Goal: Transaction & Acquisition: Book appointment/travel/reservation

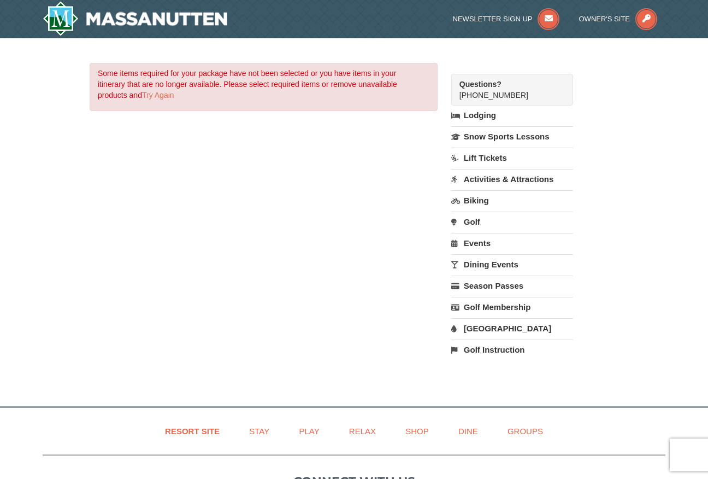
click at [486, 161] on link "Lift Tickets" at bounding box center [512, 158] width 122 height 20
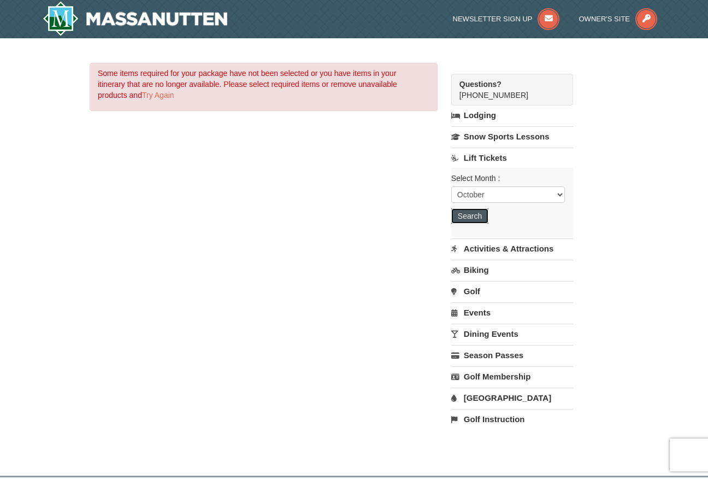
click at [471, 213] on button "Search" at bounding box center [469, 215] width 37 height 15
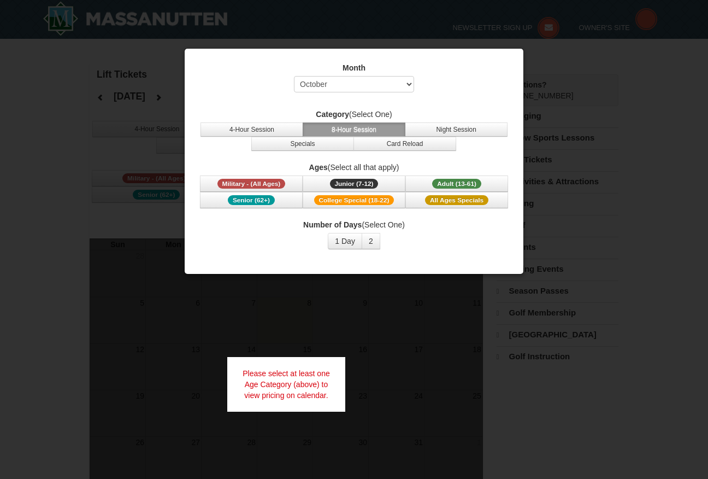
select select "10"
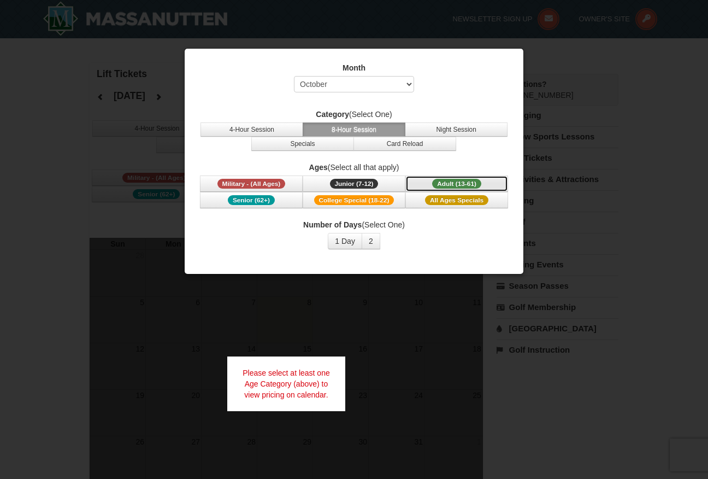
click at [464, 180] on span "Adult (13-61)" at bounding box center [456, 184] width 49 height 10
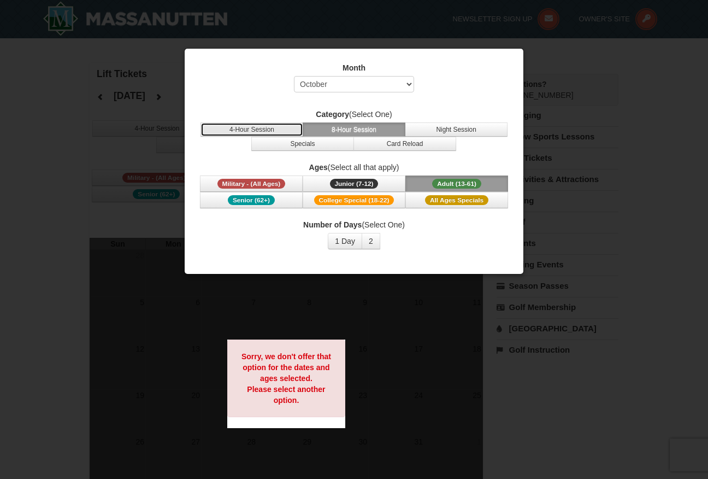
click at [263, 133] on button "4-Hour Session" at bounding box center [251, 129] width 103 height 14
drag, startPoint x: 540, startPoint y: 67, endPoint x: 547, endPoint y: 65, distance: 7.8
click at [547, 65] on div at bounding box center [354, 239] width 708 height 479
click at [98, 79] on div at bounding box center [354, 239] width 708 height 479
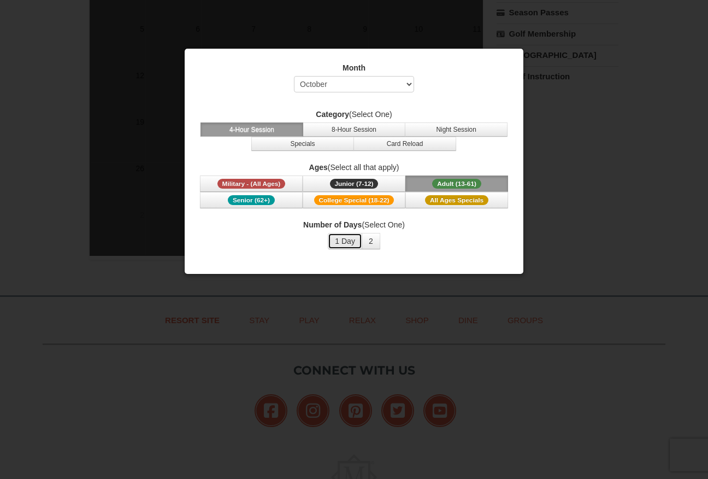
click at [337, 246] on button "1 Day" at bounding box center [345, 241] width 34 height 16
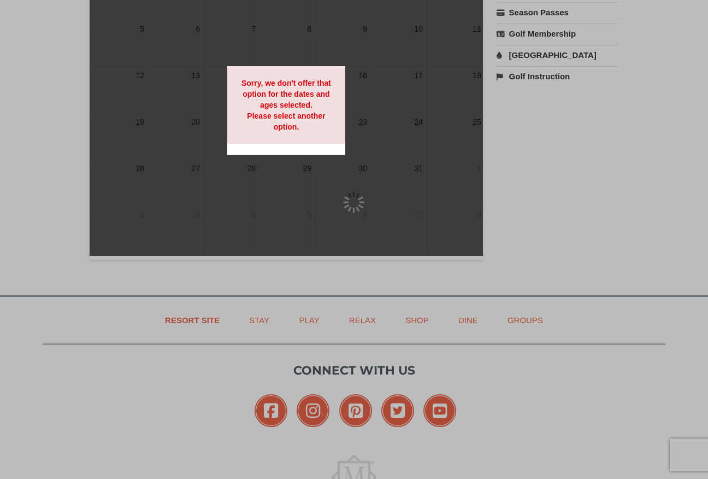
click at [364, 243] on div at bounding box center [354, 239] width 708 height 479
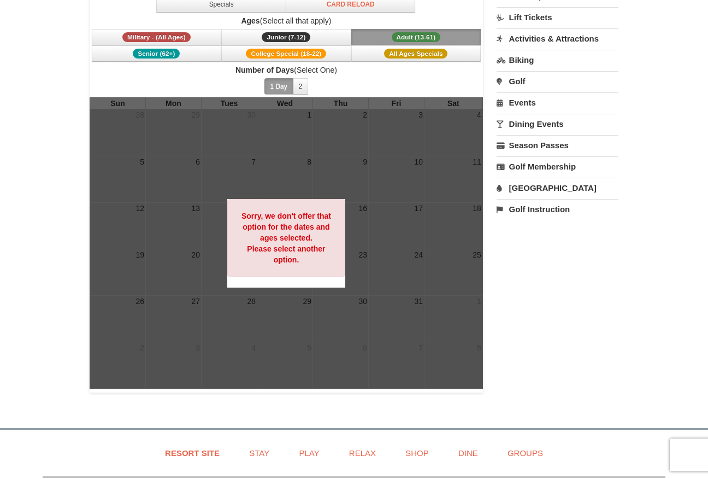
scroll to position [0, 0]
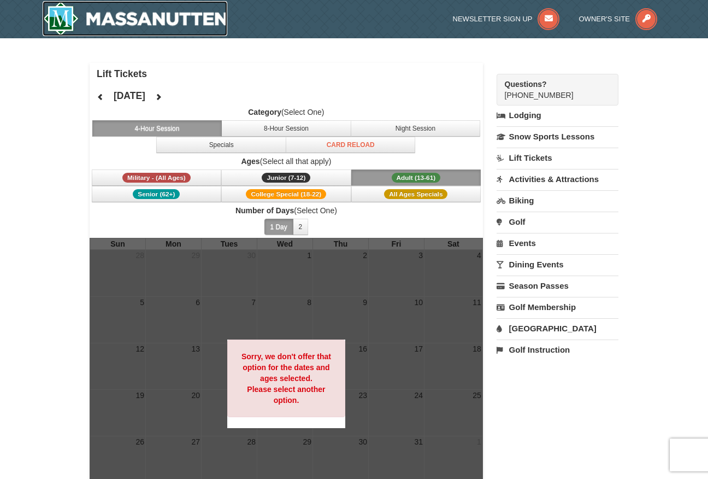
click at [145, 20] on img at bounding box center [135, 18] width 185 height 35
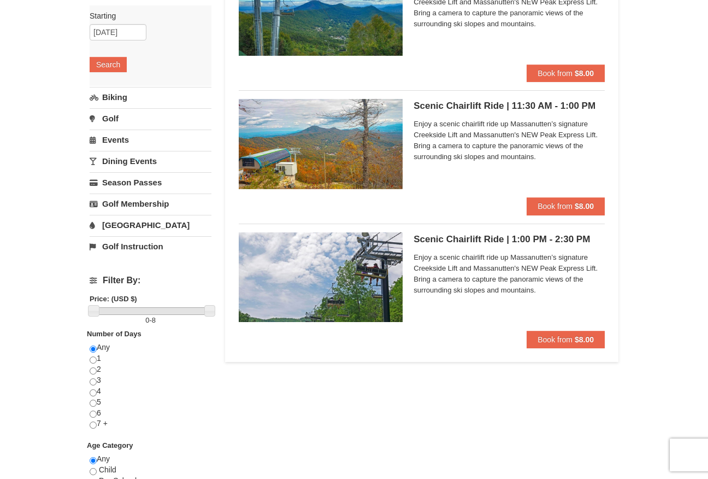
scroll to position [164, 0]
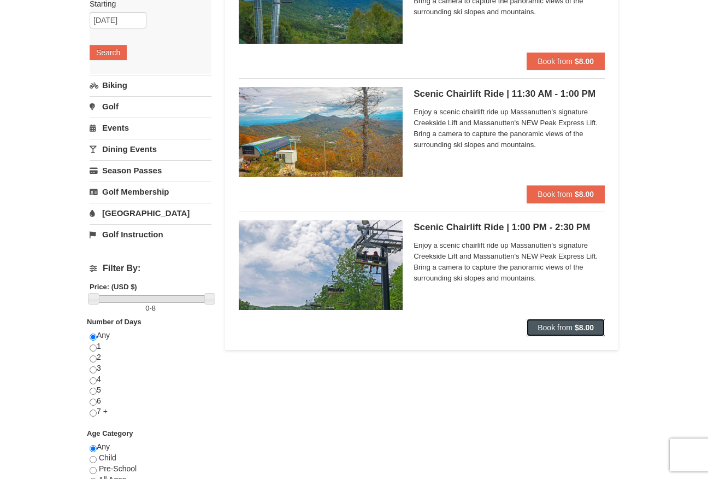
click at [546, 329] on span "Book from" at bounding box center [555, 327] width 35 height 9
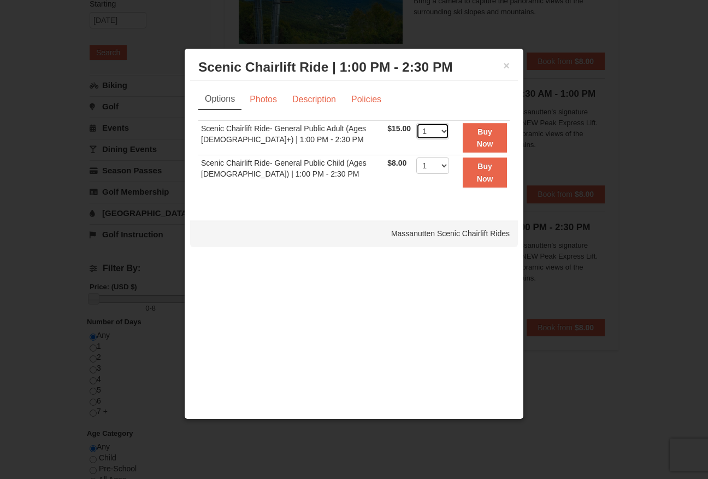
select select "2"
click at [485, 135] on strong "Buy Now" at bounding box center [485, 137] width 16 height 21
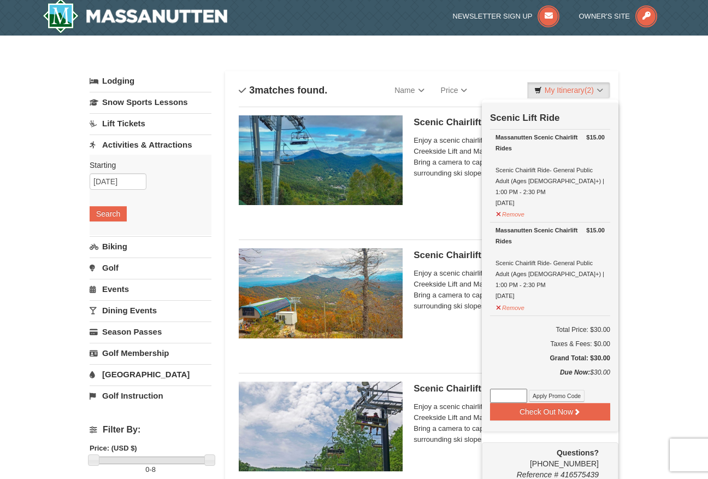
scroll to position [3, 0]
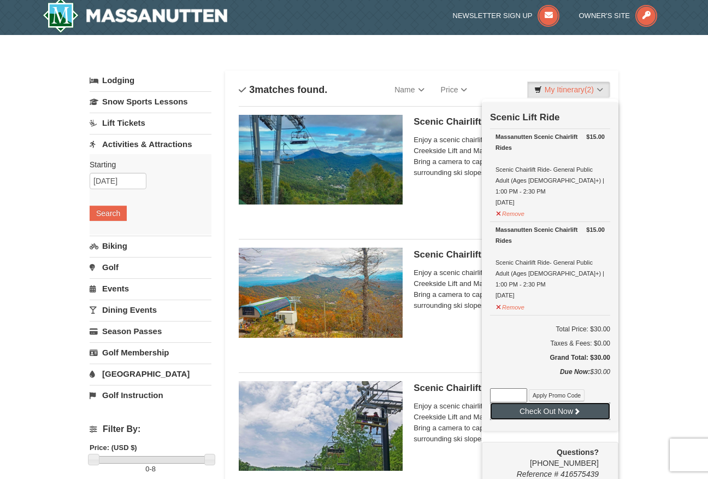
click at [538, 402] on button "Check Out Now" at bounding box center [550, 410] width 120 height 17
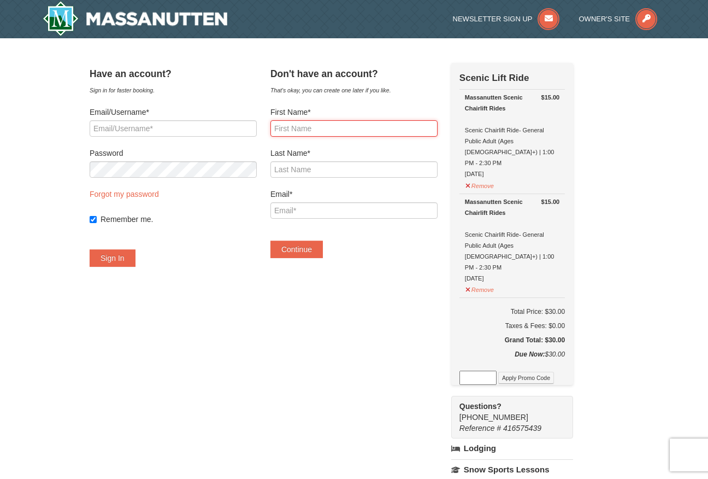
click at [324, 132] on input "First Name*" at bounding box center [353, 128] width 167 height 16
type input "Scott"
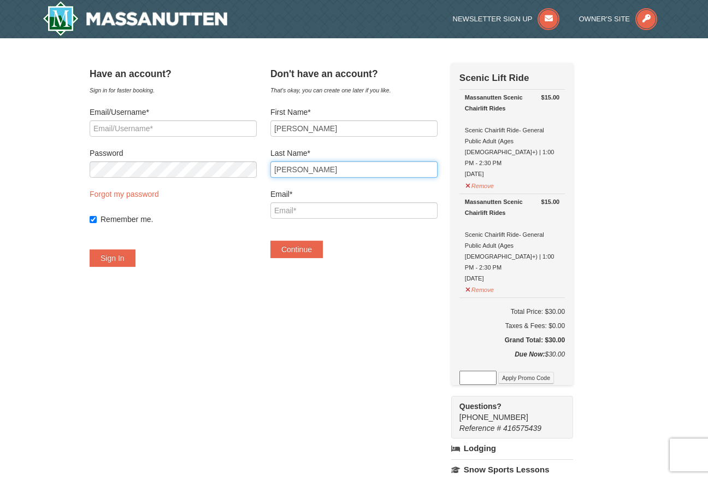
type input "Chapman"
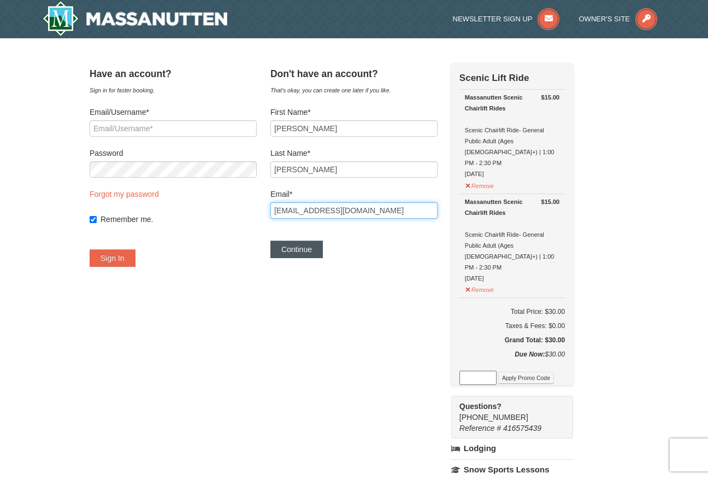
type input "[EMAIL_ADDRESS][DOMAIN_NAME]"
click at [312, 245] on button "Continue" at bounding box center [296, 248] width 52 height 17
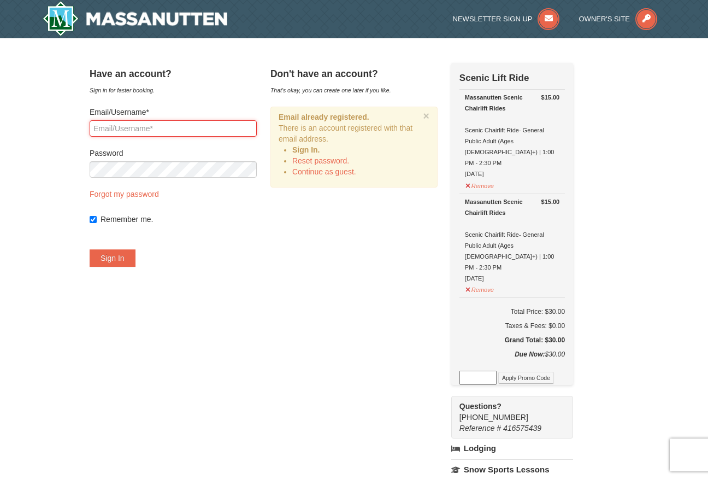
click at [169, 127] on input "Email/Username*" at bounding box center [173, 128] width 167 height 16
type input "s"
type input "[EMAIL_ADDRESS][DOMAIN_NAME]"
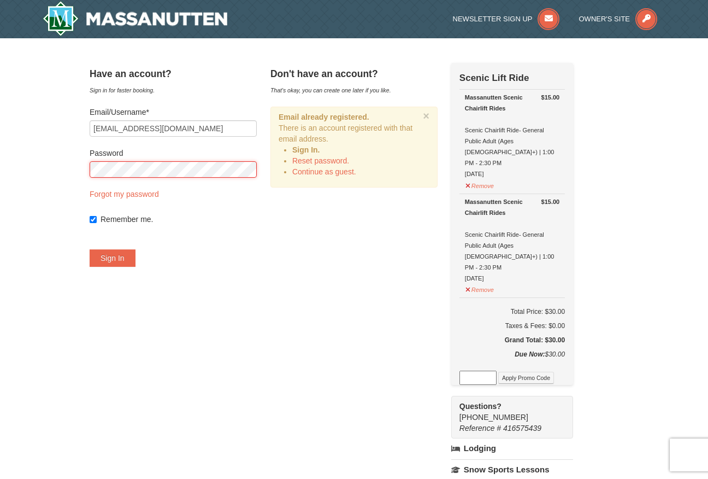
click at [90, 249] on button "Sign In" at bounding box center [113, 257] width 46 height 17
click at [34, 173] on div "× Have an account? Sign in for faster booking. Email/Username* scchapman1986@gm…" at bounding box center [354, 382] width 708 height 689
click at [90, 249] on button "Try Again" at bounding box center [117, 257] width 54 height 17
click at [56, 169] on div "× Have an account? Sign in for faster booking. Email/Username* scchapman1986@gm…" at bounding box center [354, 382] width 708 height 689
click at [90, 249] on button "Try Again" at bounding box center [117, 257] width 54 height 17
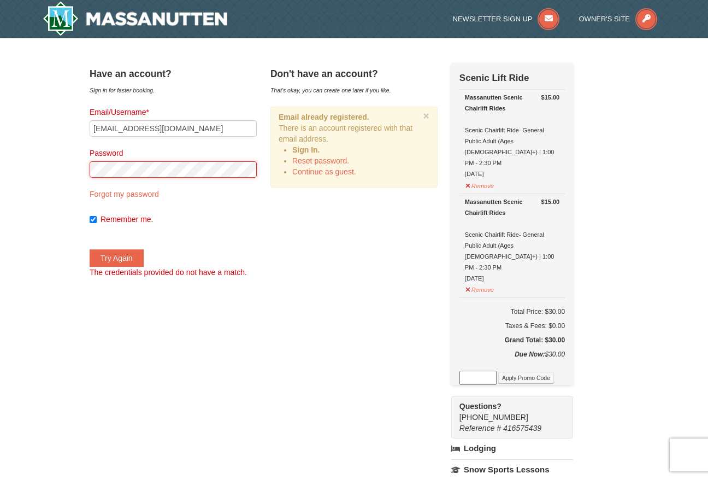
click at [75, 178] on div "× Have an account? Sign in for faster booking. Email/Username* scchapman1986@gm…" at bounding box center [354, 382] width 708 height 689
click at [90, 249] on button "Try Again" at bounding box center [117, 257] width 54 height 17
click at [17, 170] on div "× Have an account? Sign in for faster booking. Email/Username* scchapman1986@gm…" at bounding box center [354, 382] width 708 height 689
click at [90, 249] on button "Try Again" at bounding box center [117, 257] width 54 height 17
click at [351, 173] on link "Continue as guest." at bounding box center [324, 171] width 64 height 9
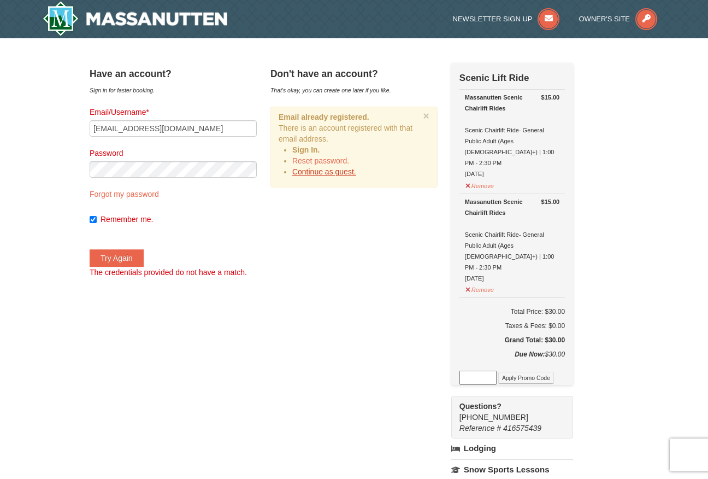
scroll to position [167, 0]
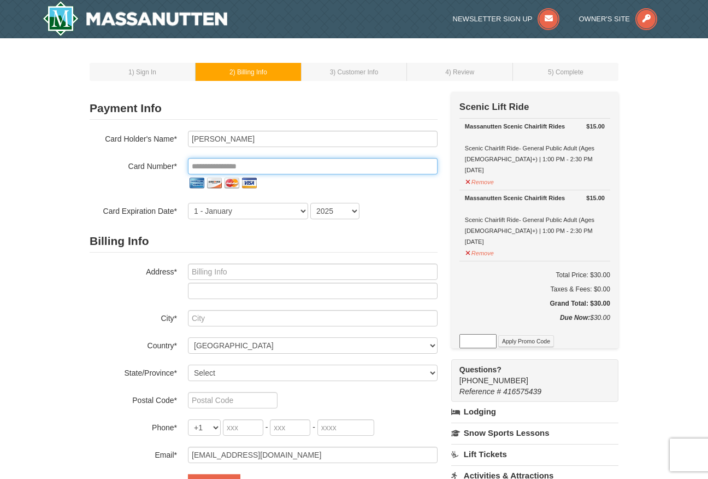
click at [269, 167] on input "tel" at bounding box center [313, 166] width 250 height 16
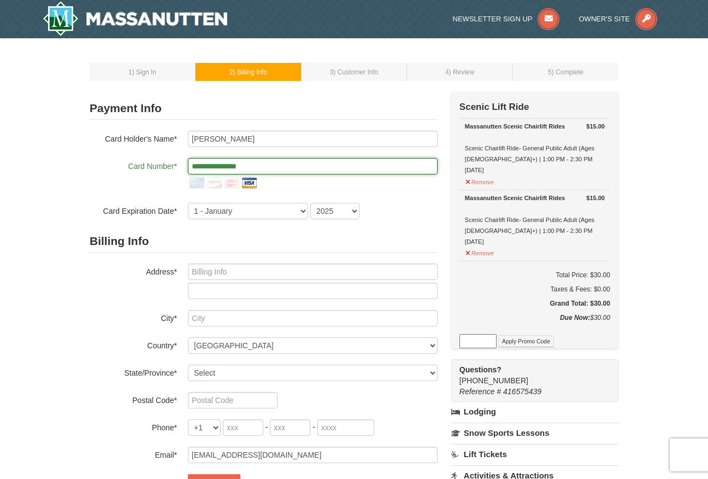
type input "**********"
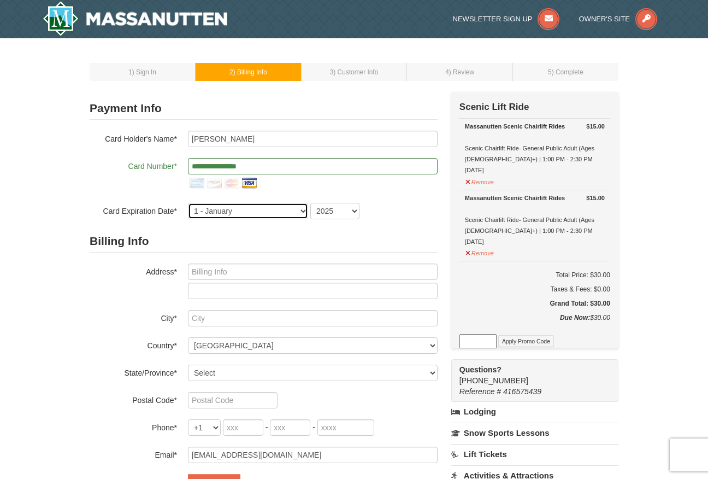
select select "4"
select select "2029"
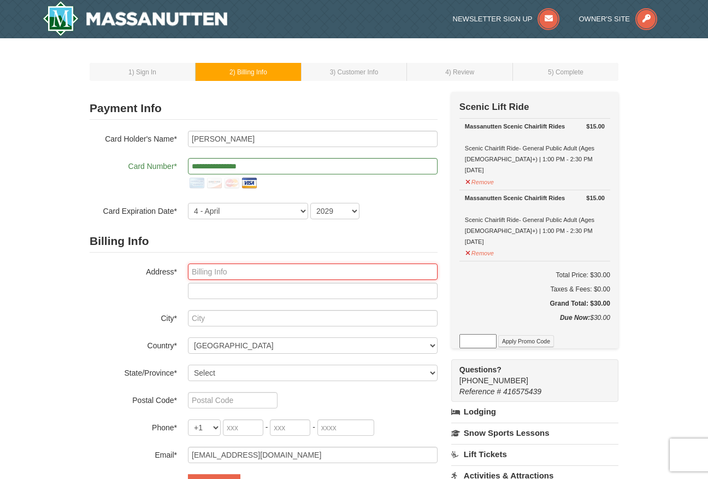
click at [322, 274] on input "text" at bounding box center [313, 271] width 250 height 16
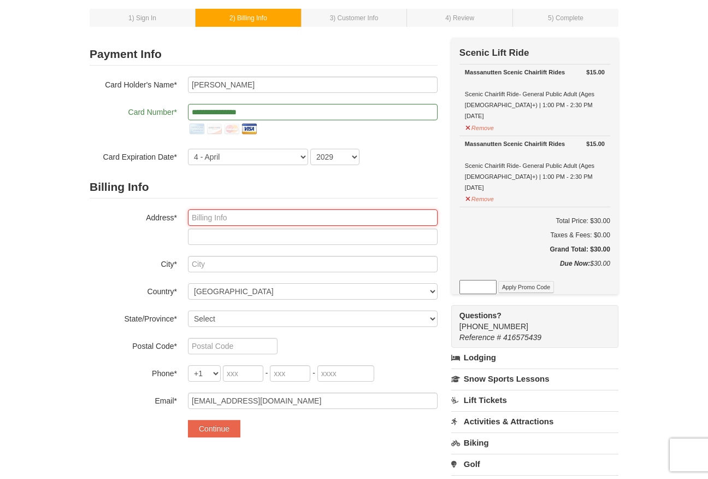
scroll to position [109, 0]
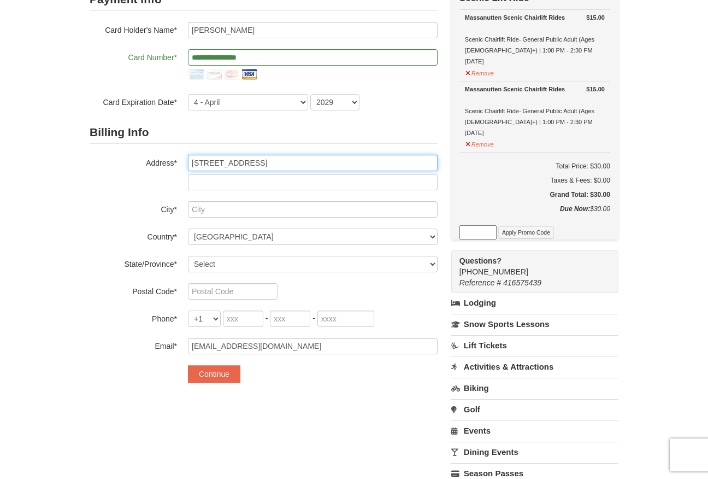
type input "3707 Thicket Run Place"
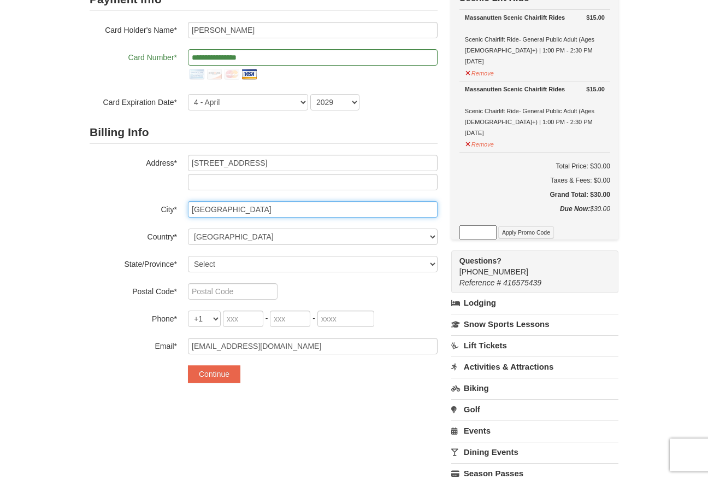
type input "Charlottesville"
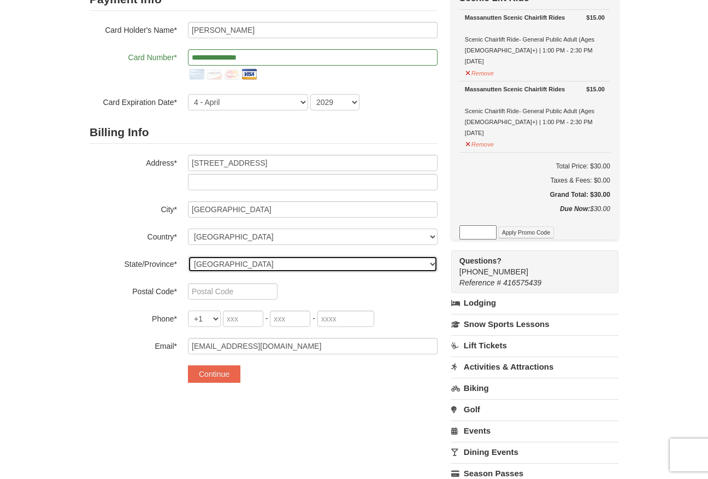
select select "VA"
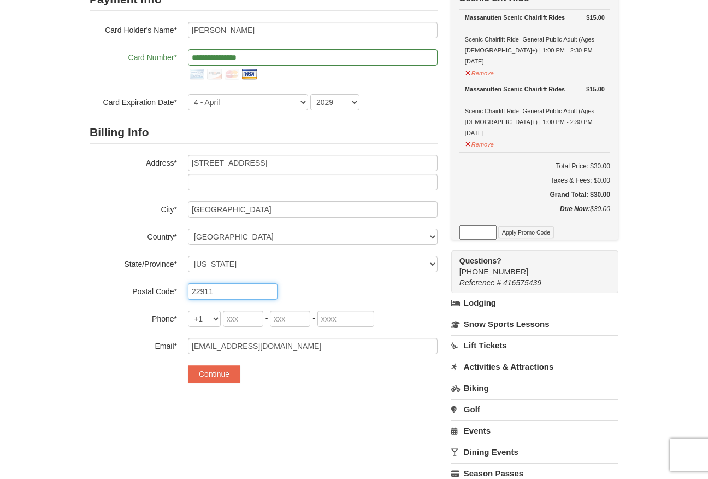
type input "22911"
type input "801"
type input "662"
type input "9015"
click at [216, 372] on button "Continue" at bounding box center [214, 373] width 52 height 17
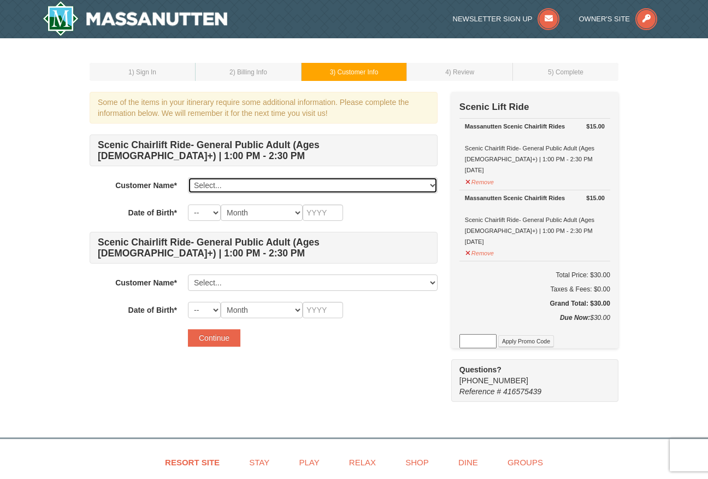
select select "28358375"
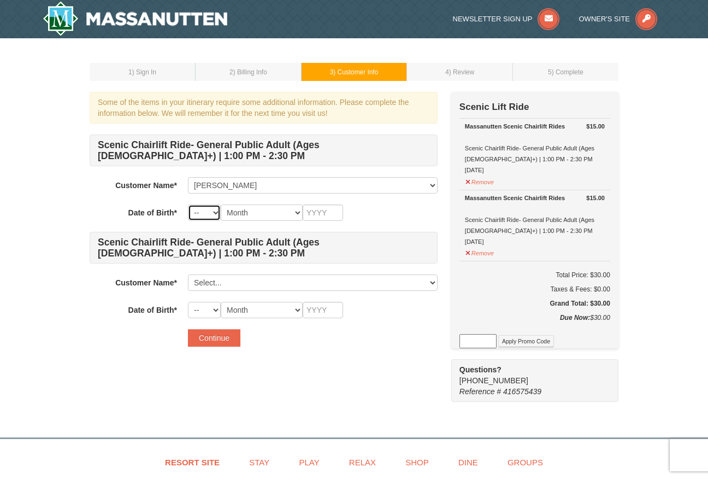
select select "09"
select select "27"
click at [329, 215] on input "text" at bounding box center [323, 212] width 40 height 16
type input "1986"
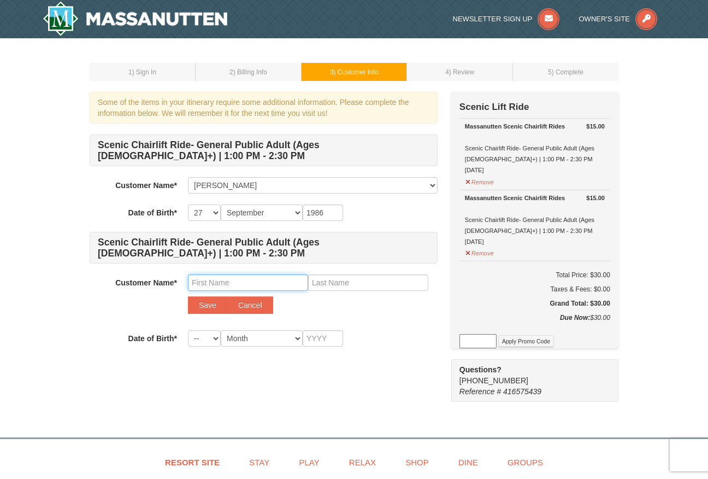
click at [221, 287] on input "text" at bounding box center [248, 282] width 120 height 16
type input "Aly"
type input "Brookland"
click at [197, 299] on button "Save" at bounding box center [207, 304] width 39 height 17
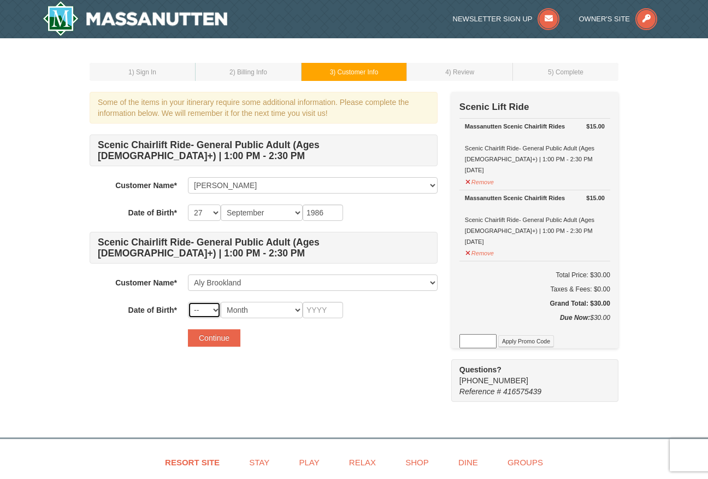
select select "30"
select select "06"
click at [315, 317] on input "text" at bounding box center [323, 310] width 40 height 16
type input "1984"
click at [216, 333] on button "Continue" at bounding box center [214, 337] width 52 height 17
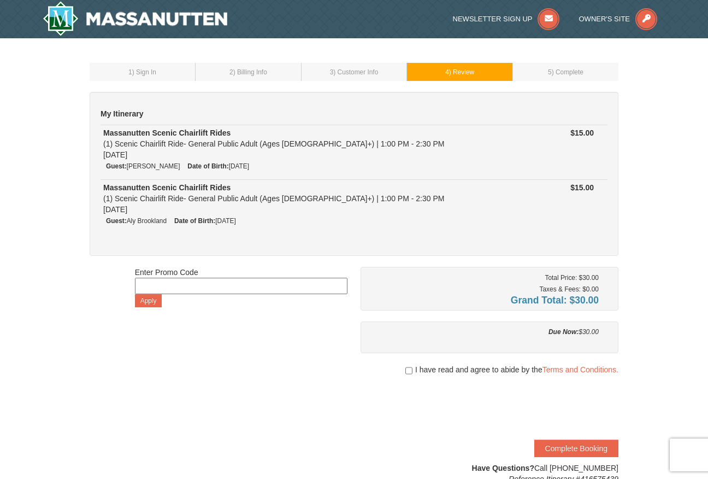
scroll to position [55, 0]
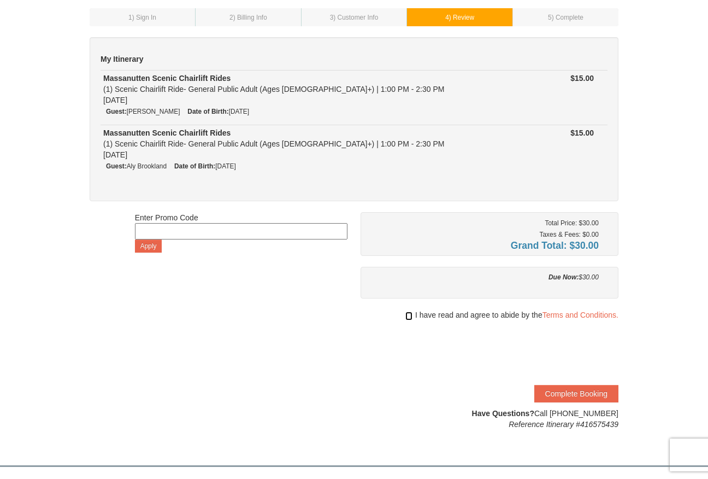
click at [407, 314] on input "checkbox" at bounding box center [408, 315] width 7 height 9
checkbox input "true"
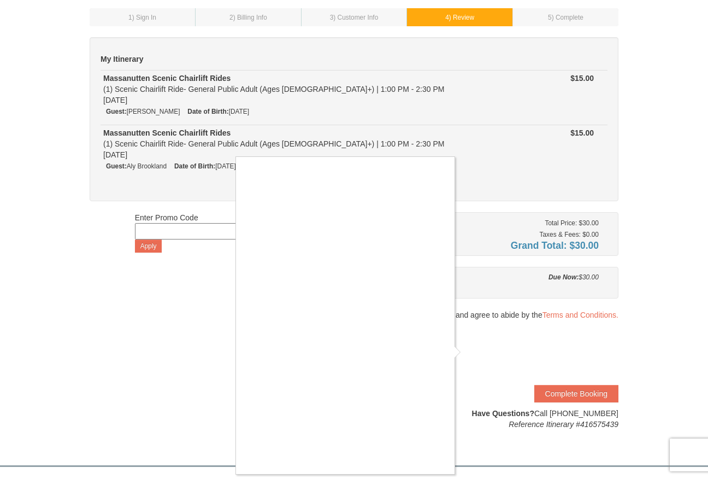
scroll to position [0, 0]
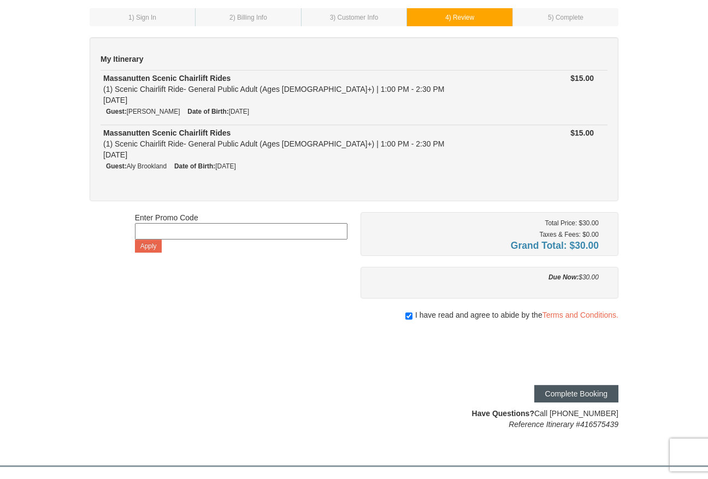
click at [567, 394] on button "Complete Booking" at bounding box center [576, 393] width 84 height 17
